Goal: Task Accomplishment & Management: Use online tool/utility

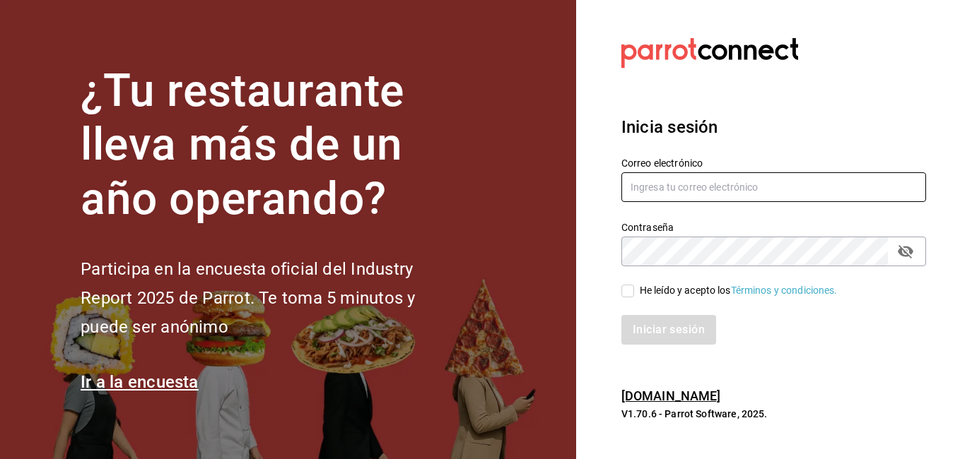
click at [688, 198] on input "text" at bounding box center [773, 187] width 305 height 30
click at [684, 187] on input "text" at bounding box center [773, 187] width 305 height 30
paste input "GCLOGIS11"
type input "GCLOGIS11"
click at [632, 289] on input "He leído y acepto los Términos y condiciones." at bounding box center [627, 291] width 13 height 13
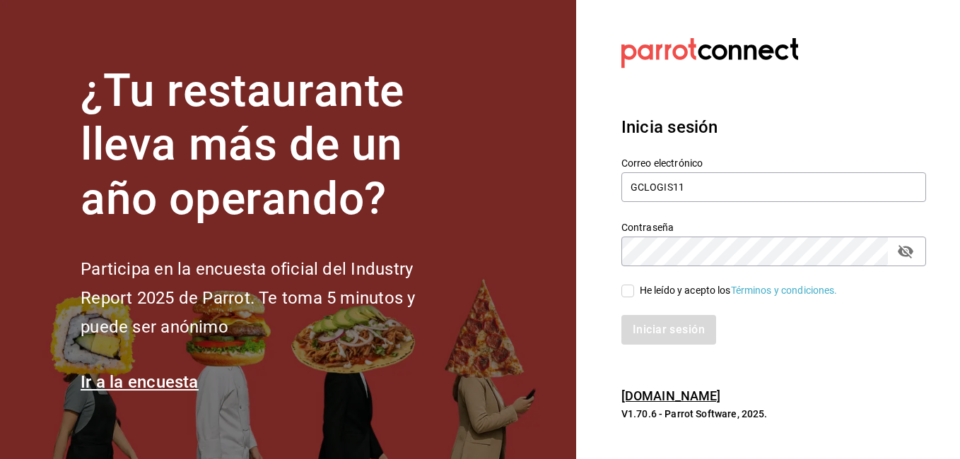
checkbox input "true"
click at [675, 325] on button "Iniciar sesión" at bounding box center [669, 330] width 96 height 30
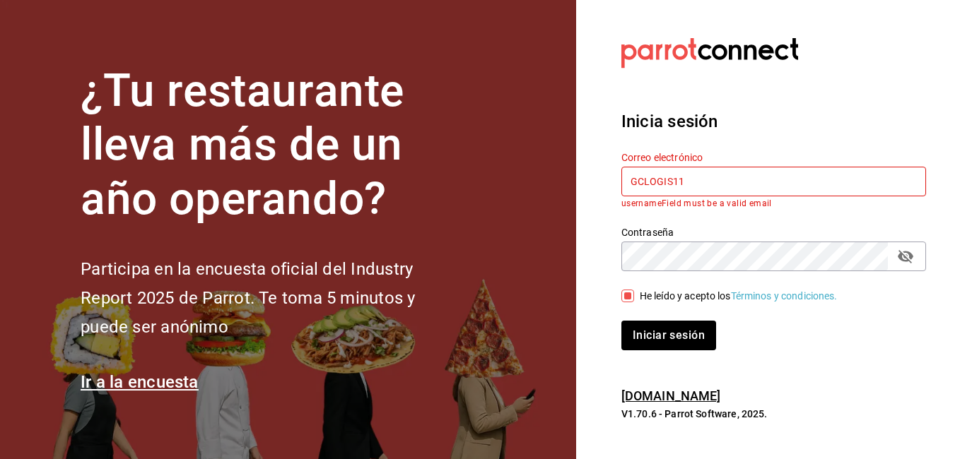
click at [716, 177] on input "GCLOGIS11" at bounding box center [773, 182] width 305 height 30
paste input "mochomos@costeno.com"
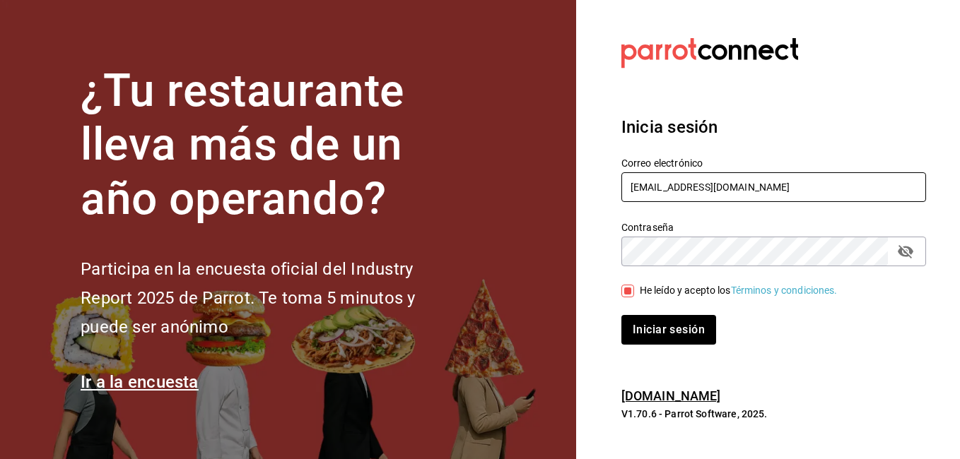
type input "mochomos@costeno.com"
click at [656, 324] on button "Iniciar sesión" at bounding box center [669, 330] width 96 height 30
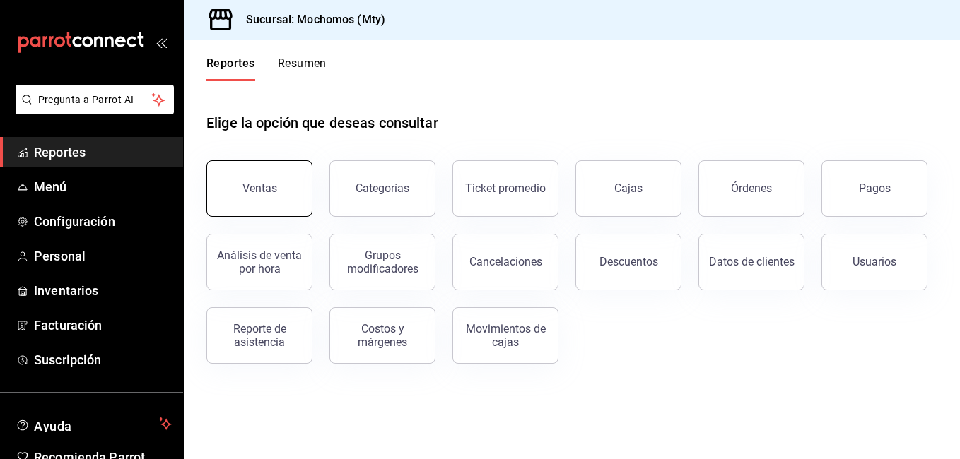
click at [228, 178] on button "Ventas" at bounding box center [259, 188] width 106 height 57
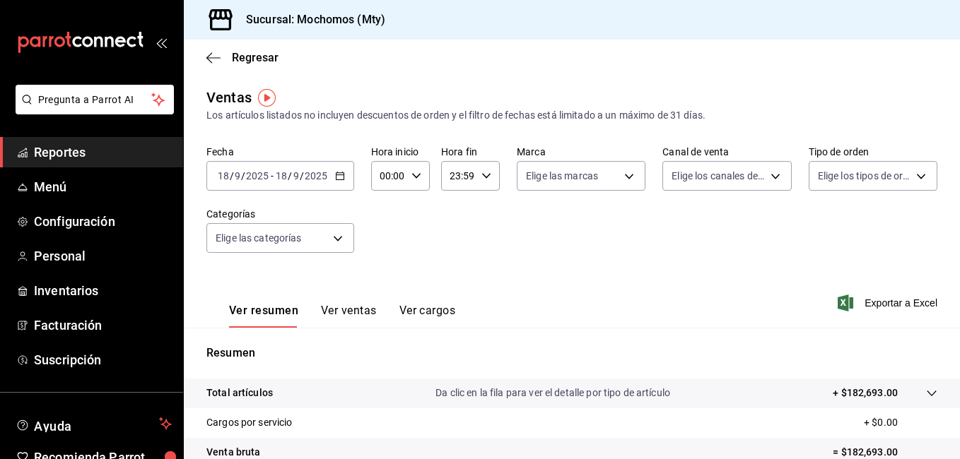
click at [343, 179] on \(Stroke\) "button" at bounding box center [340, 176] width 8 height 8
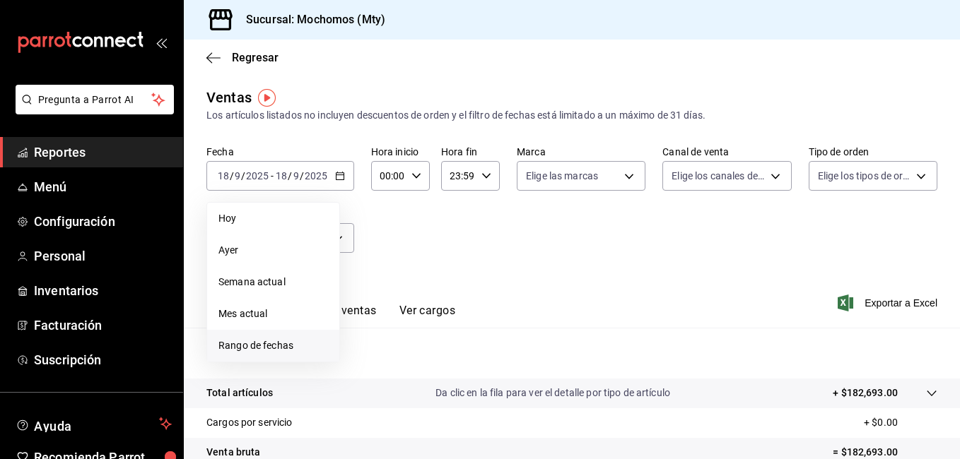
click at [240, 341] on span "Rango de fechas" at bounding box center [273, 346] width 110 height 15
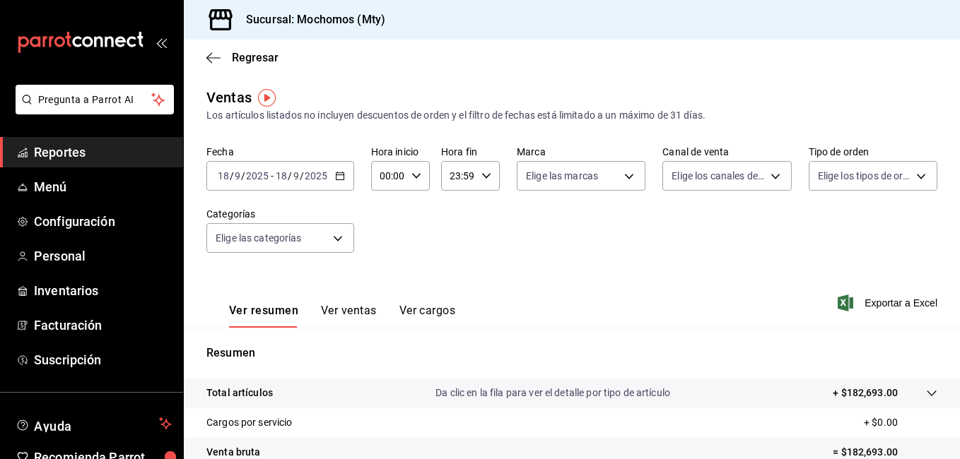
click at [339, 177] on icon "button" at bounding box center [340, 176] width 10 height 10
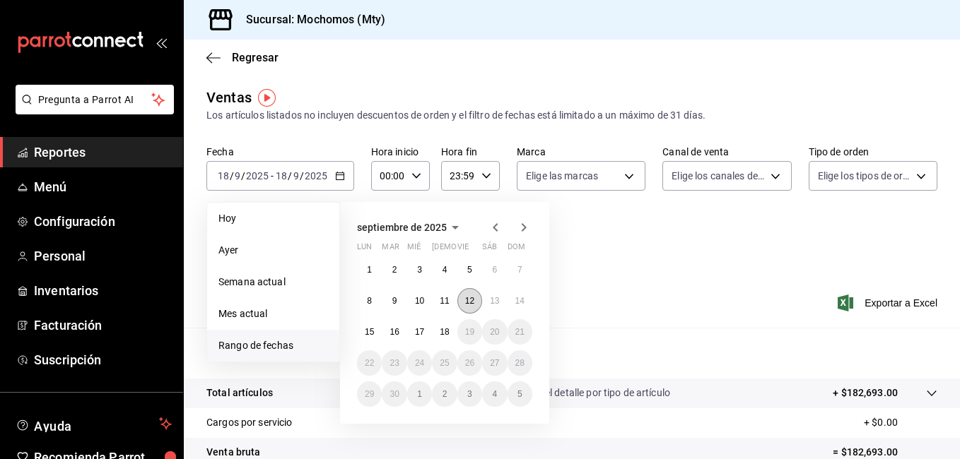
click at [473, 300] on abbr "12" at bounding box center [469, 301] width 9 height 10
click at [372, 334] on abbr "15" at bounding box center [369, 332] width 9 height 10
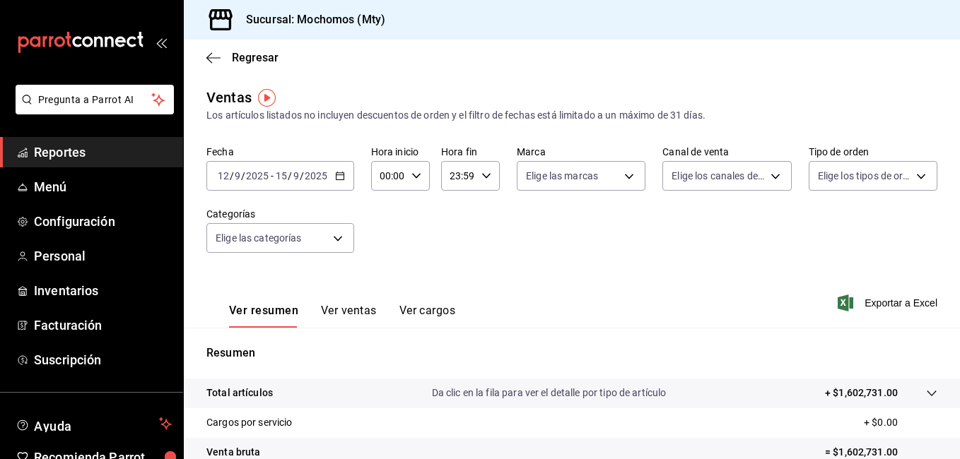
click at [414, 173] on icon "button" at bounding box center [416, 176] width 10 height 10
click at [388, 274] on span "02" at bounding box center [385, 279] width 6 height 11
type input "02:00"
click at [388, 214] on span "00" at bounding box center [385, 211] width 6 height 11
type input "00:00"
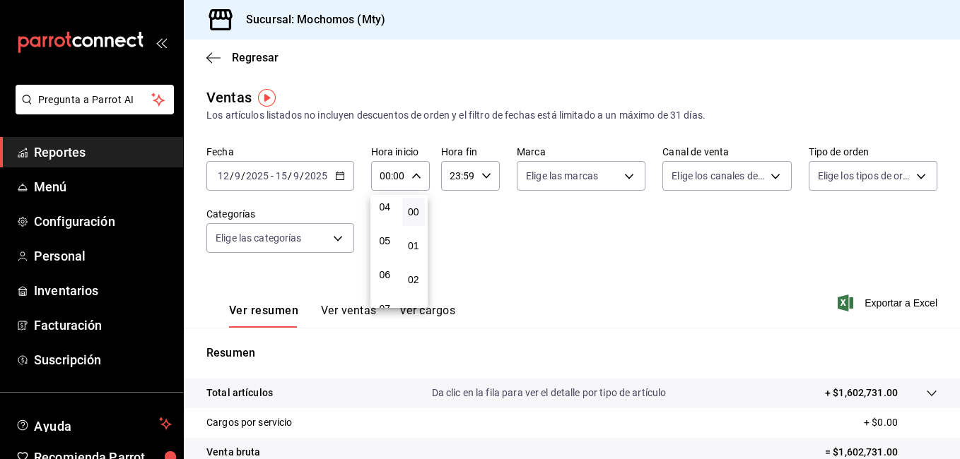
scroll to position [141, 0]
click at [387, 244] on span "05" at bounding box center [385, 240] width 6 height 11
type input "05:00"
click at [415, 207] on span "00" at bounding box center [414, 211] width 6 height 11
click at [484, 175] on div at bounding box center [480, 229] width 960 height 459
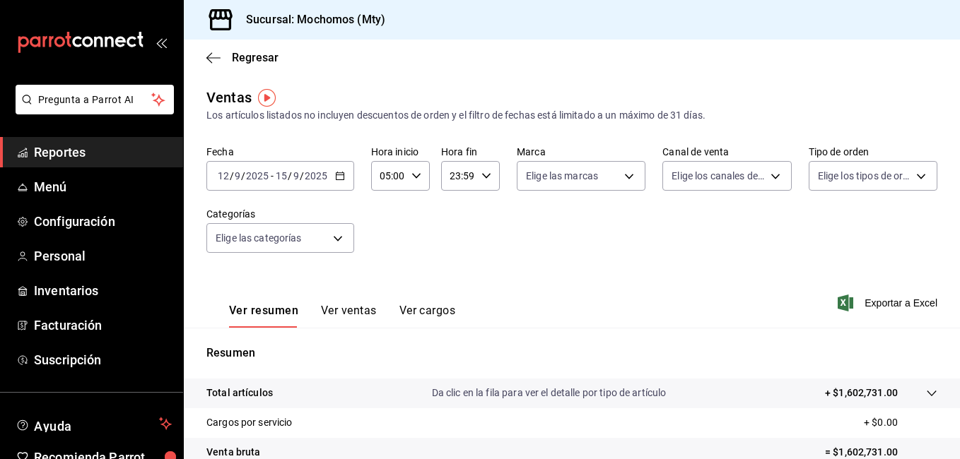
click at [483, 183] on div "23:59 Hora fin" at bounding box center [470, 176] width 59 height 30
click at [463, 252] on button "22" at bounding box center [453, 257] width 23 height 28
type input "22:59"
click at [452, 261] on span "22" at bounding box center [453, 257] width 6 height 11
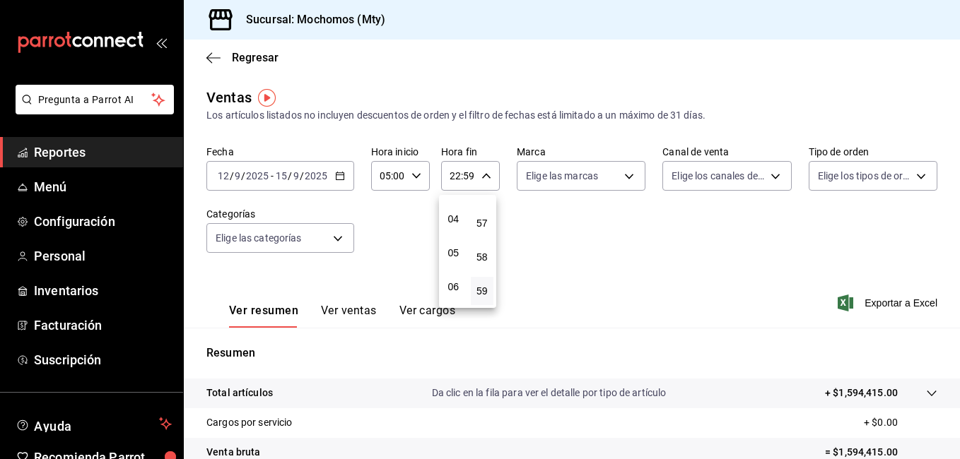
scroll to position [136, 0]
click at [455, 251] on span "05" at bounding box center [453, 245] width 6 height 11
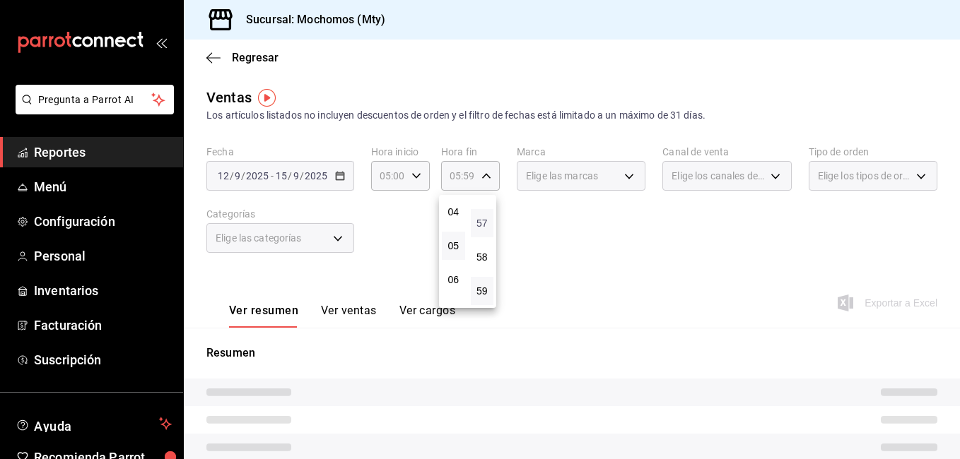
click at [482, 224] on span "57" at bounding box center [482, 223] width 6 height 11
type input "05:57"
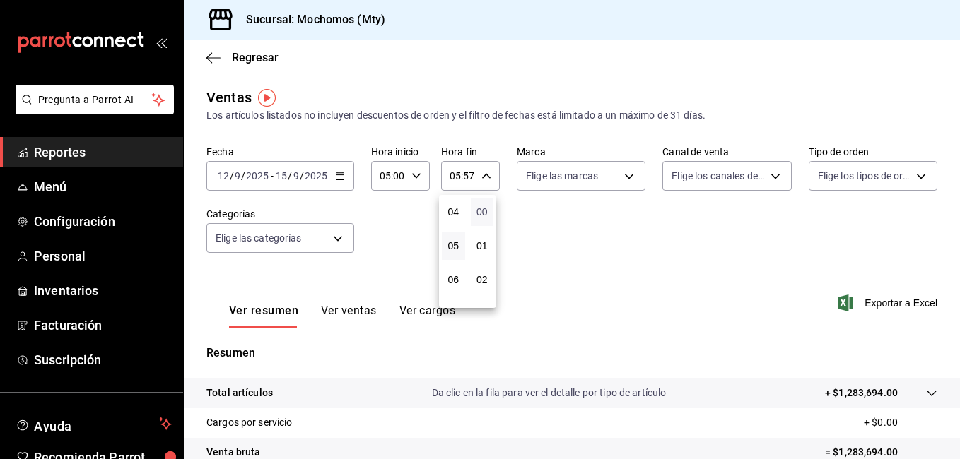
click at [483, 216] on span "00" at bounding box center [482, 211] width 6 height 11
type input "05:00"
click at [648, 228] on div at bounding box center [480, 229] width 960 height 459
click at [895, 302] on span "Exportar a Excel" at bounding box center [888, 303] width 97 height 17
